Goal: Task Accomplishment & Management: Complete application form

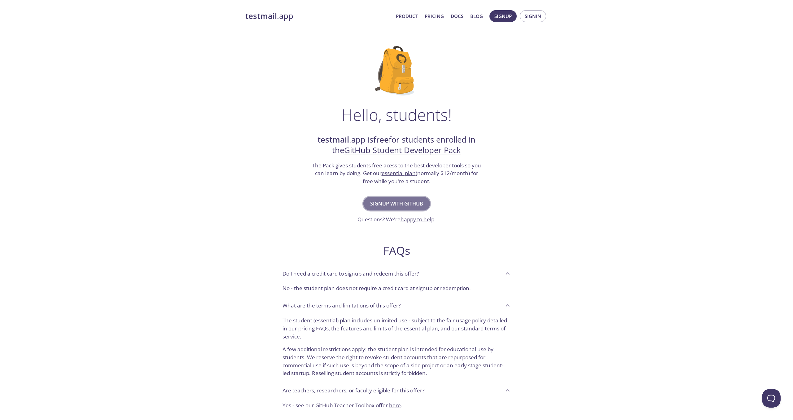
click at [408, 200] on span "Signup with GitHub" at bounding box center [396, 203] width 53 height 9
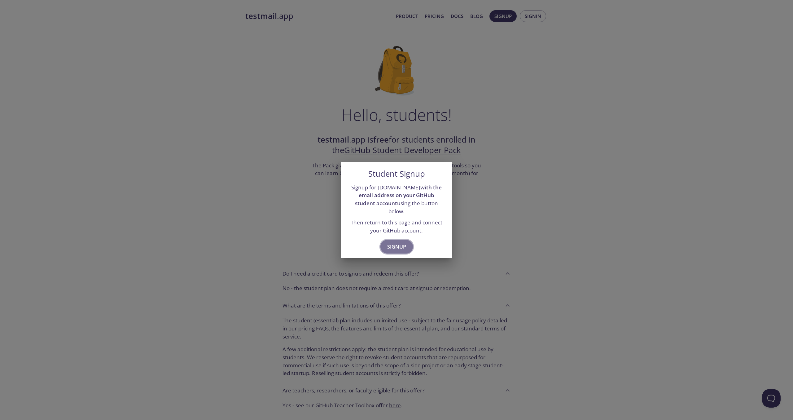
click at [405, 245] on span "Signup" at bounding box center [396, 246] width 19 height 9
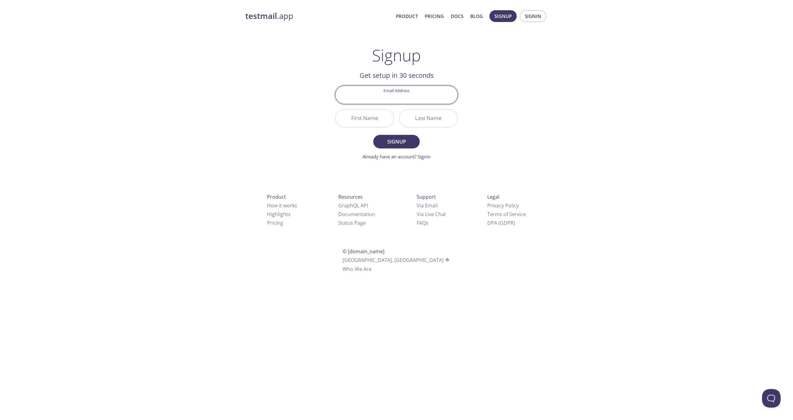
click at [398, 93] on input "Email Address" at bounding box center [397, 95] width 122 height 18
type input "[EMAIL_ADDRESS][PERSON_NAME][DOMAIN_NAME]"
click at [373, 135] on button "Signup" at bounding box center [396, 142] width 46 height 14
click at [368, 114] on input "First Name Required" at bounding box center [365, 118] width 58 height 18
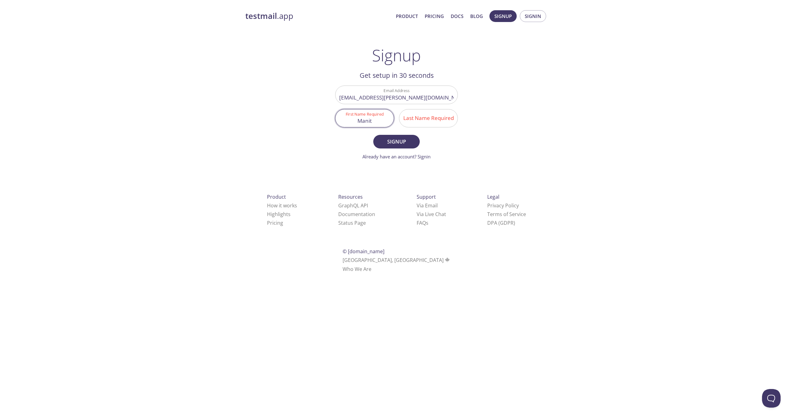
type input "Manit"
click at [438, 122] on input "Last Name Required" at bounding box center [428, 118] width 58 height 18
type input "[PERSON_NAME]"
click at [373, 135] on button "Signup" at bounding box center [396, 142] width 46 height 14
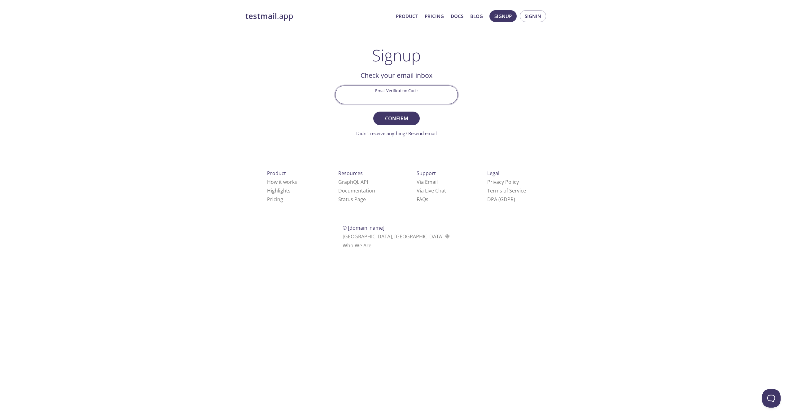
click at [396, 92] on input "Email Verification Code" at bounding box center [397, 95] width 122 height 18
paste input "93R5HDU"
type input "93R5HDU"
click at [373, 112] on button "Confirm" at bounding box center [396, 119] width 46 height 14
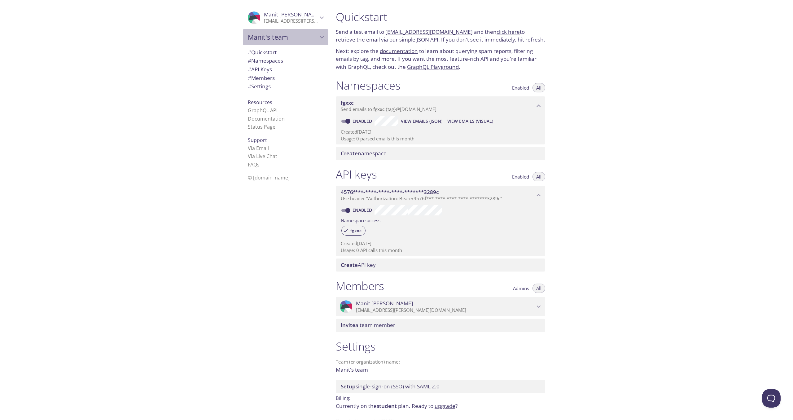
click at [321, 41] on div "Manit's team" at bounding box center [286, 37] width 86 height 16
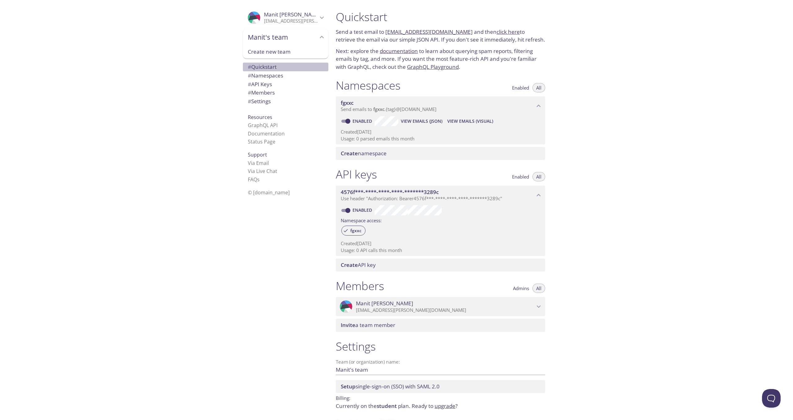
click at [293, 71] on span "# Quickstart" at bounding box center [286, 67] width 76 height 8
click at [497, 29] on link "click here" at bounding box center [508, 31] width 23 height 7
click at [406, 50] on link "documentation" at bounding box center [399, 50] width 38 height 7
click at [273, 59] on span "# Namespaces" at bounding box center [265, 60] width 35 height 7
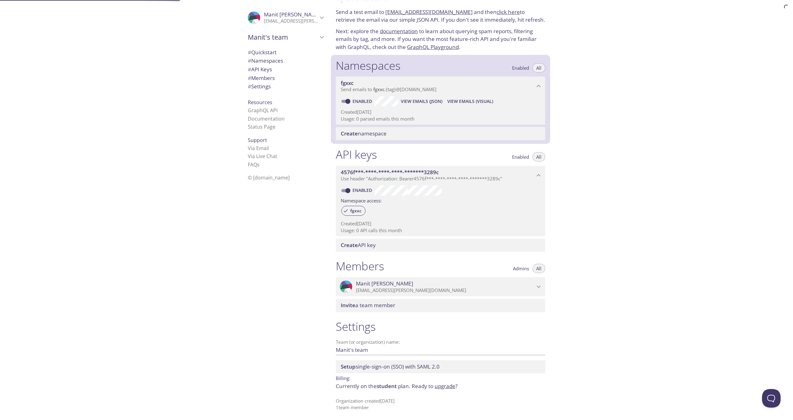
scroll to position [21, 0]
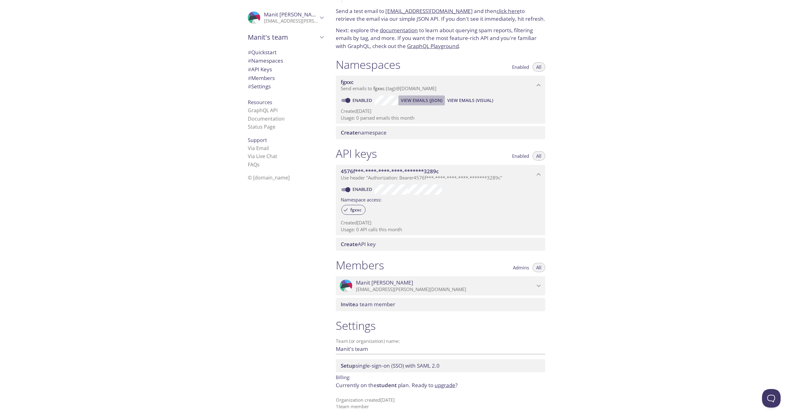
click at [419, 97] on span "View Emails (JSON)" at bounding box center [422, 100] width 42 height 7
click at [396, 129] on span "Create namespace" at bounding box center [442, 132] width 202 height 7
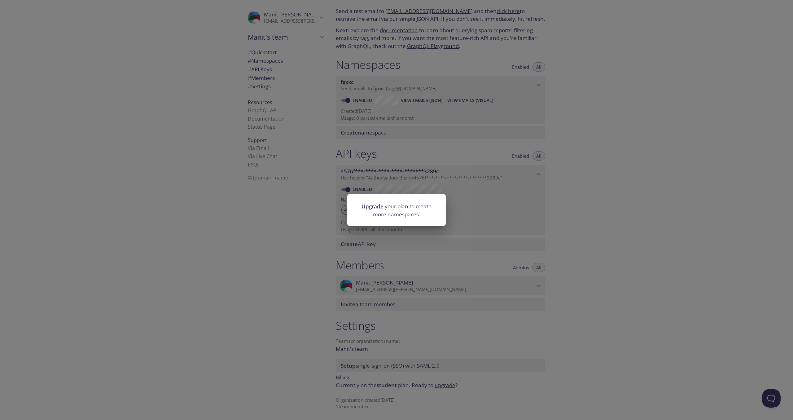
click at [508, 195] on div "Upgrade your plan to create more namespaces." at bounding box center [396, 210] width 793 height 420
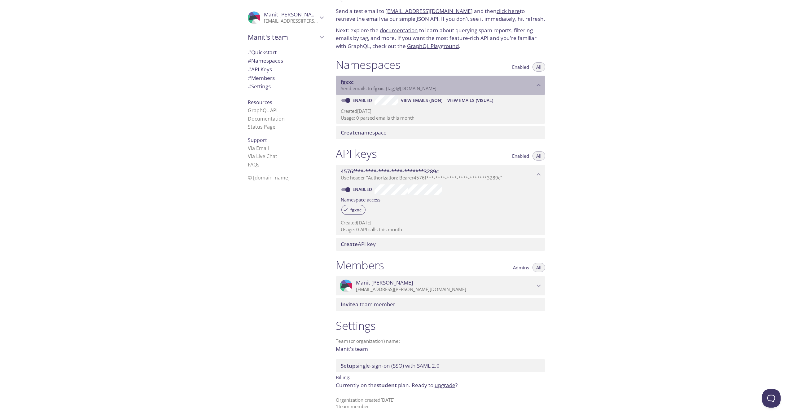
click at [344, 77] on div "fgxxc Send emails to fgxxc . {tag} @inbox.testmail.app" at bounding box center [440, 85] width 209 height 19
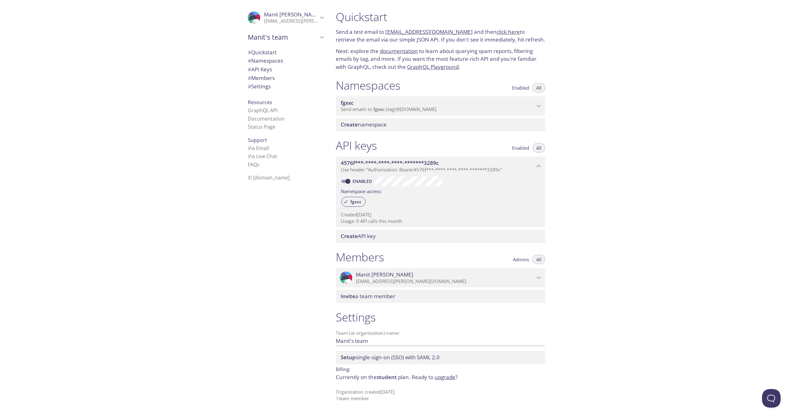
scroll to position [0, 0]
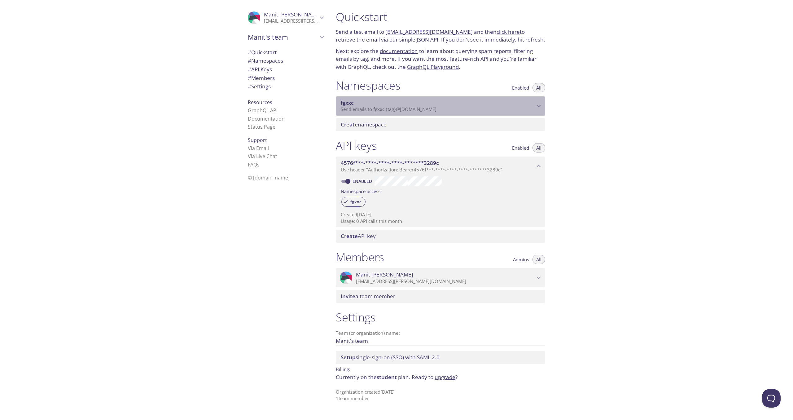
click at [351, 112] on div "fgxxc Send emails to fgxxc . {tag} @inbox.testmail.app" at bounding box center [440, 105] width 209 height 19
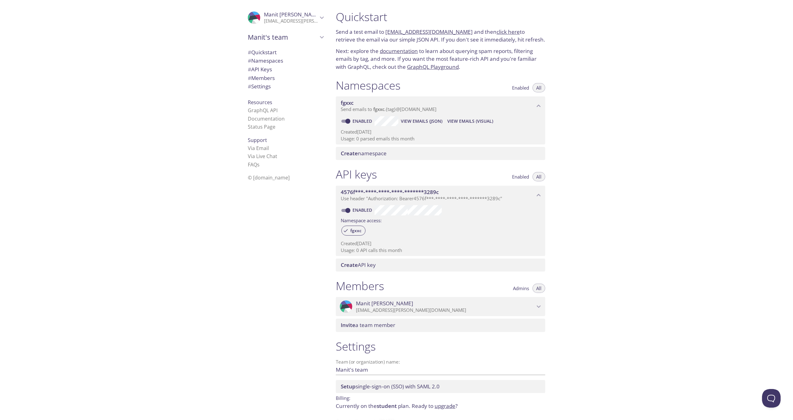
click at [497, 34] on link "click here" at bounding box center [508, 31] width 23 height 7
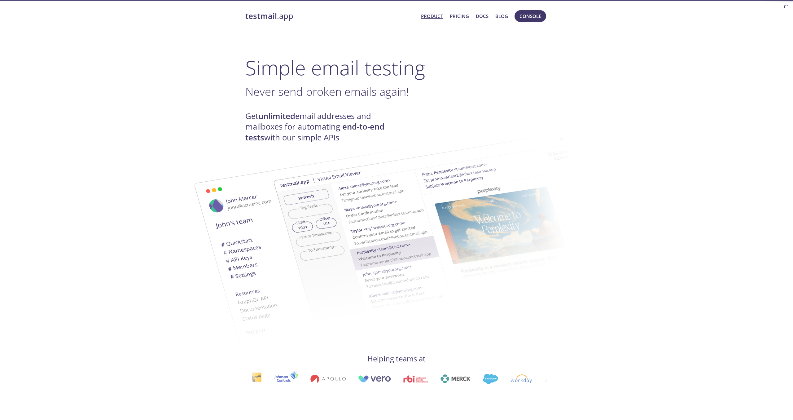
click at [430, 17] on link "Product" at bounding box center [432, 16] width 22 height 8
click at [484, 17] on link "Docs" at bounding box center [482, 16] width 13 height 8
